Goal: Transaction & Acquisition: Purchase product/service

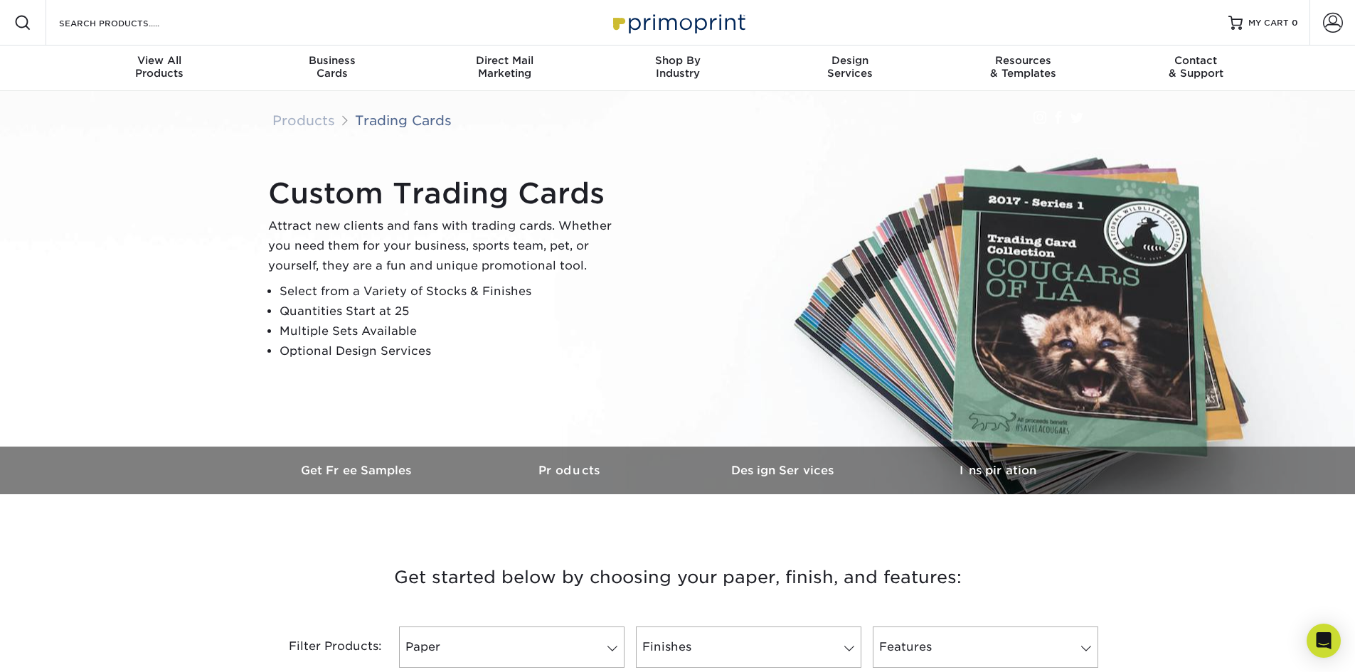
click at [757, 195] on div "Custom Trading Cards Attract new clients and fans with trading cards. Whether y…" at bounding box center [683, 269] width 853 height 196
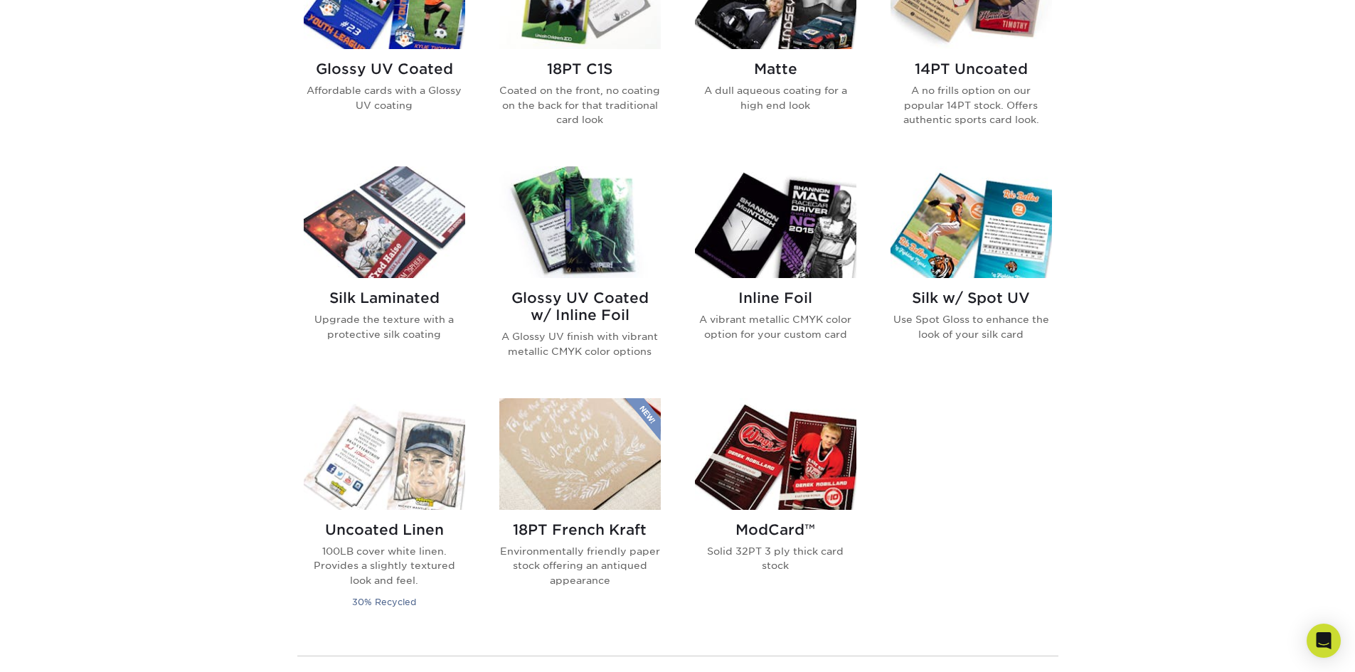
scroll to position [768, 0]
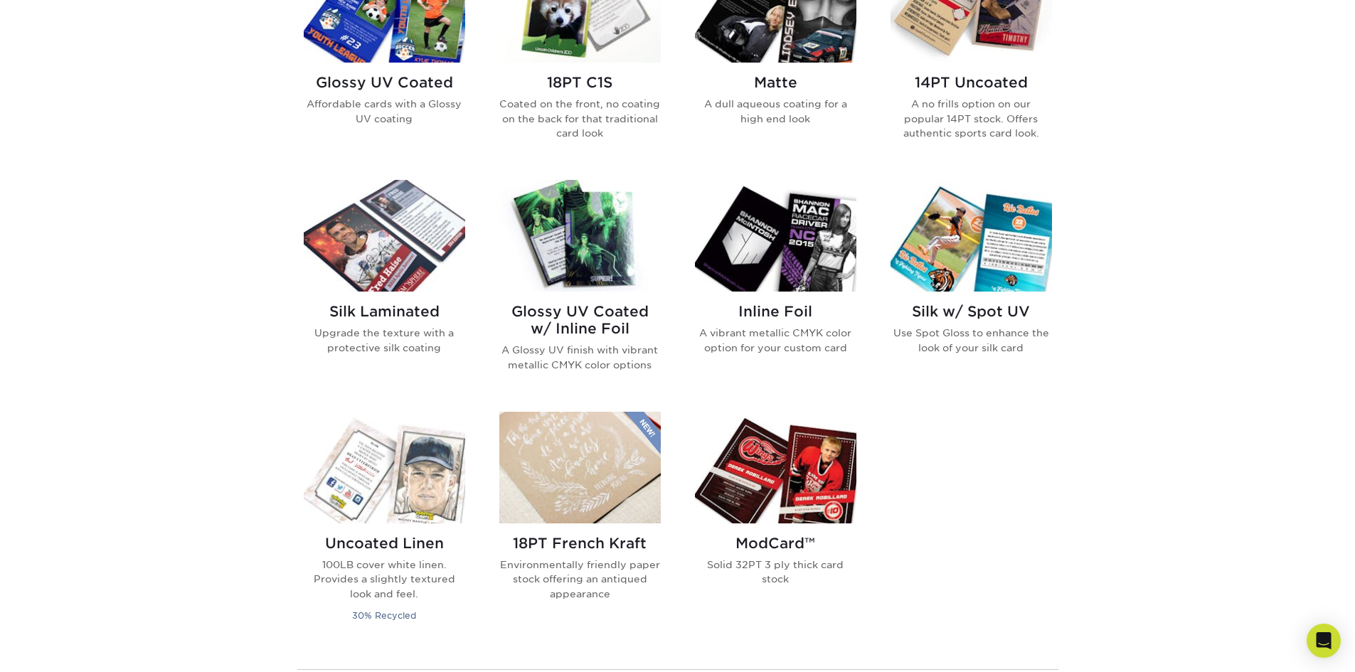
click at [757, 226] on img at bounding box center [775, 236] width 161 height 112
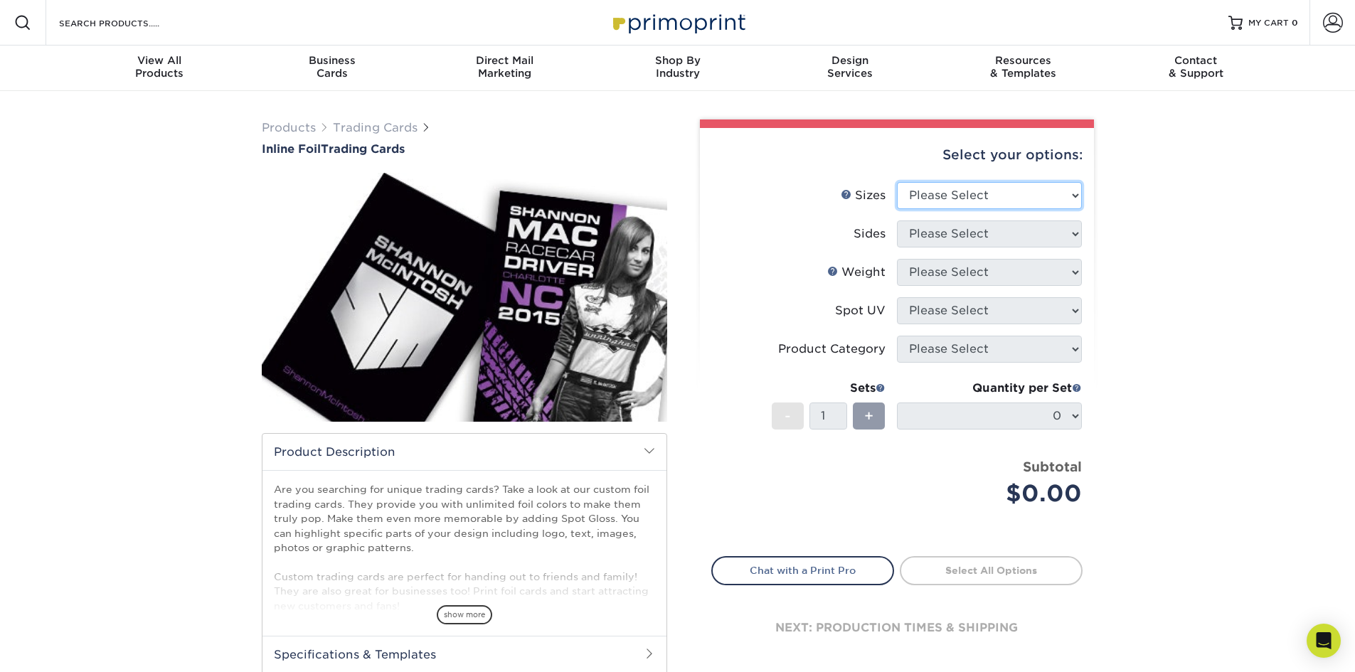
click at [1031, 196] on select "Please Select 2.5" x 3.5"" at bounding box center [989, 195] width 185 height 27
select select "2.50x3.50"
click at [897, 182] on select "Please Select 2.5" x 3.5"" at bounding box center [989, 195] width 185 height 27
click at [992, 243] on select "Please Select Print Both Sides - Foil Back Only Print Both Sides - Foil Both Si…" at bounding box center [989, 233] width 185 height 27
select select "e9e9dfb3-fba1-4d60-972c-fd9ca5904d33"
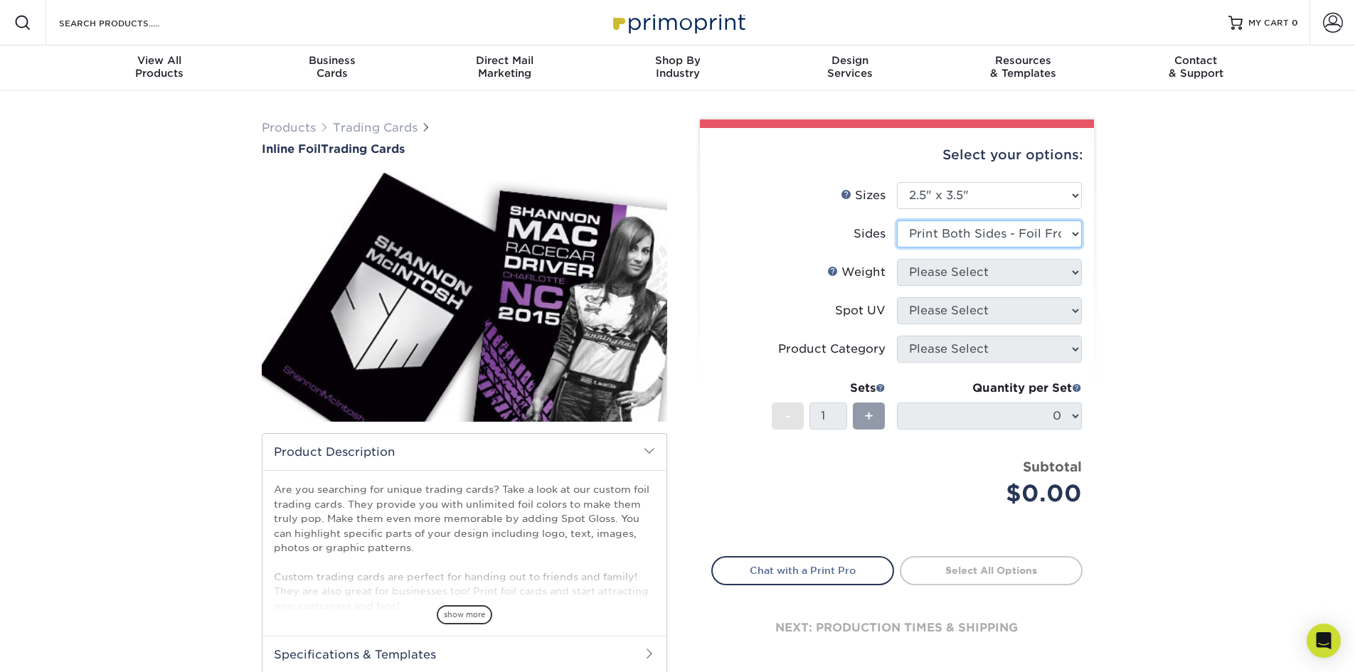
click at [897, 220] on select "Please Select Print Both Sides - Foil Back Only Print Both Sides - Foil Both Si…" at bounding box center [989, 233] width 185 height 27
click at [989, 276] on select "Please Select 16PT" at bounding box center [989, 272] width 185 height 27
select select "16PT"
click at [897, 259] on select "Please Select 16PT" at bounding box center [989, 272] width 185 height 27
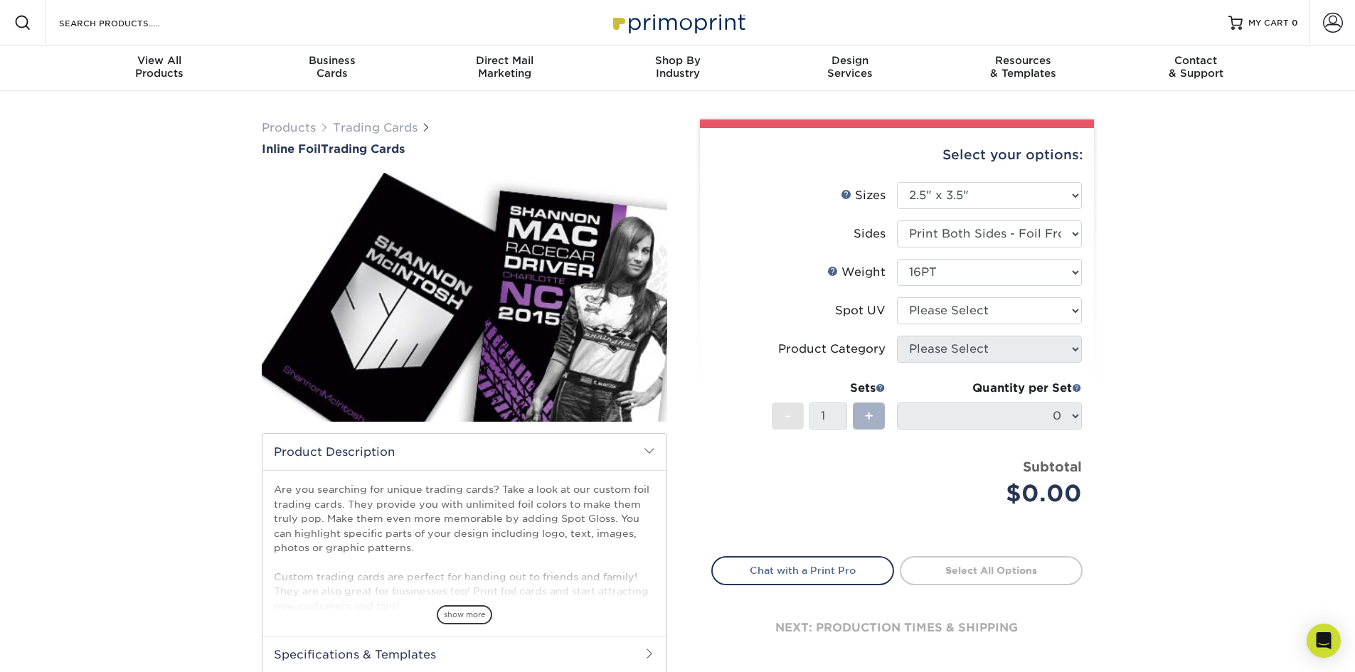
click at [873, 417] on span "+" at bounding box center [868, 415] width 9 height 21
click at [995, 320] on select "Please Select No Spot UV Front and Back (Both Sides) Front Only Back Only" at bounding box center [989, 310] width 185 height 27
select select "0"
click at [897, 297] on select "Please Select No Spot UV Front and Back (Both Sides) Front Only Back Only" at bounding box center [989, 310] width 185 height 27
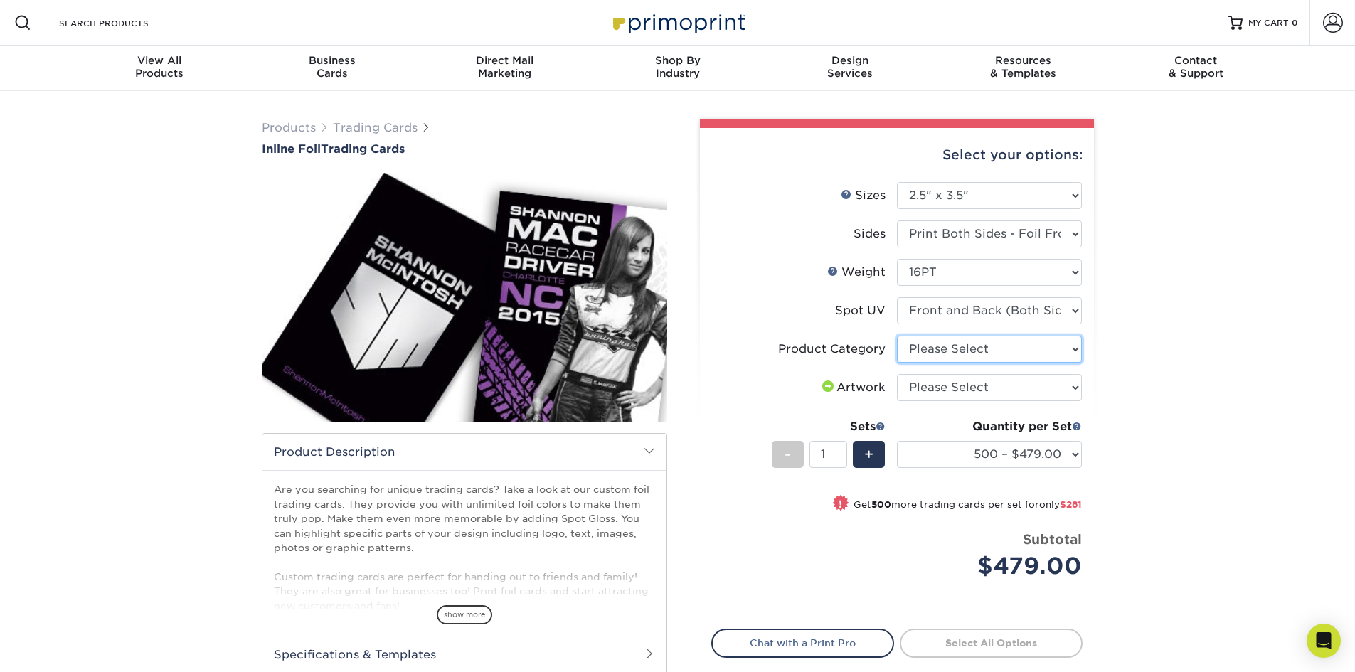
click at [1010, 357] on select "Please Select Trading Cards" at bounding box center [989, 349] width 185 height 27
select select "c2f9bce9-36c2-409d-b101-c29d9d031e18"
click at [897, 336] on select "Please Select Trading Cards" at bounding box center [989, 349] width 185 height 27
click at [991, 388] on select "Please Select I will upload files I need a design - $100" at bounding box center [989, 387] width 185 height 27
select select "upload"
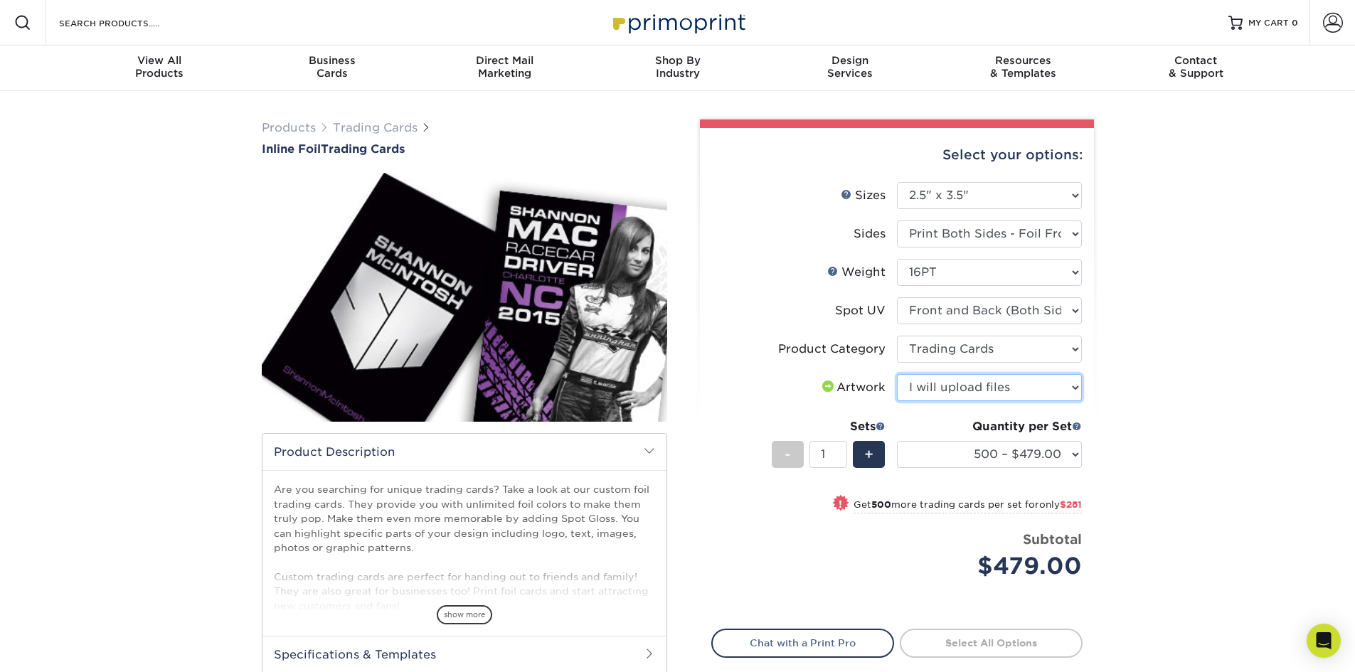
click at [897, 374] on select "Please Select I will upload files I need a design - $100" at bounding box center [989, 387] width 185 height 27
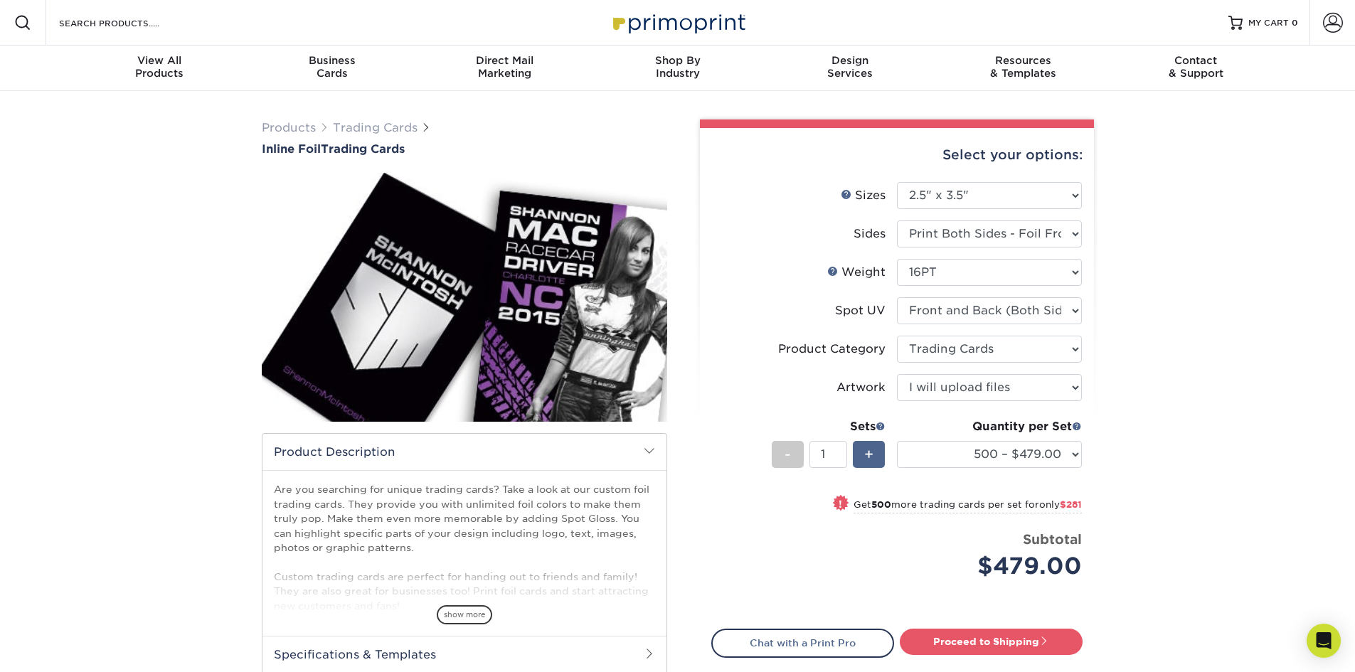
click at [872, 459] on span "+" at bounding box center [868, 454] width 9 height 21
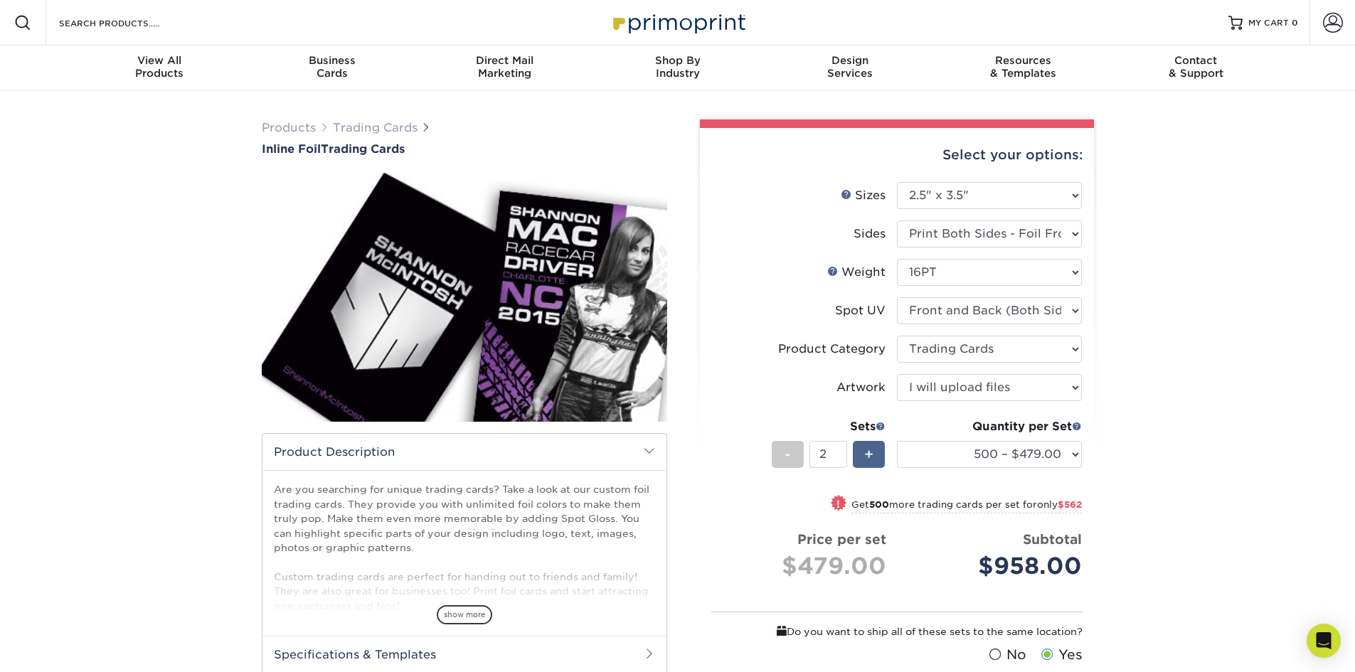
click at [872, 459] on span "+" at bounding box center [868, 454] width 9 height 21
type input "3"
click at [992, 446] on select "500 – $479.00 1000 – $760.00 2500 – $1104.00 5000 – $1565.00" at bounding box center [989, 454] width 185 height 27
select select "5000 – $1565.00"
click at [897, 441] on select "500 – $479.00 1000 – $760.00 2500 – $1104.00 5000 – $1565.00" at bounding box center [989, 454] width 185 height 27
